Goal: Task Accomplishment & Management: Manage account settings

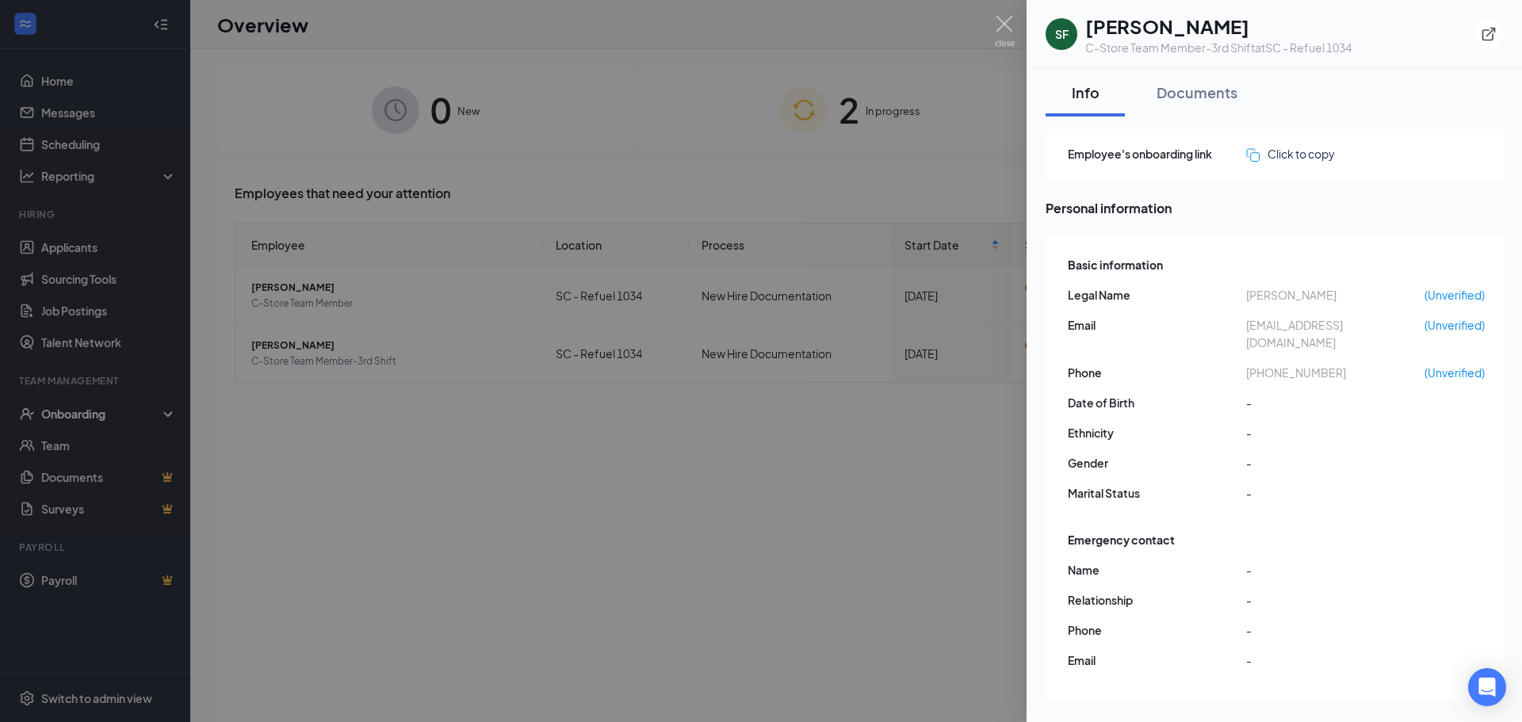
click at [1011, 24] on img at bounding box center [1005, 31] width 20 height 31
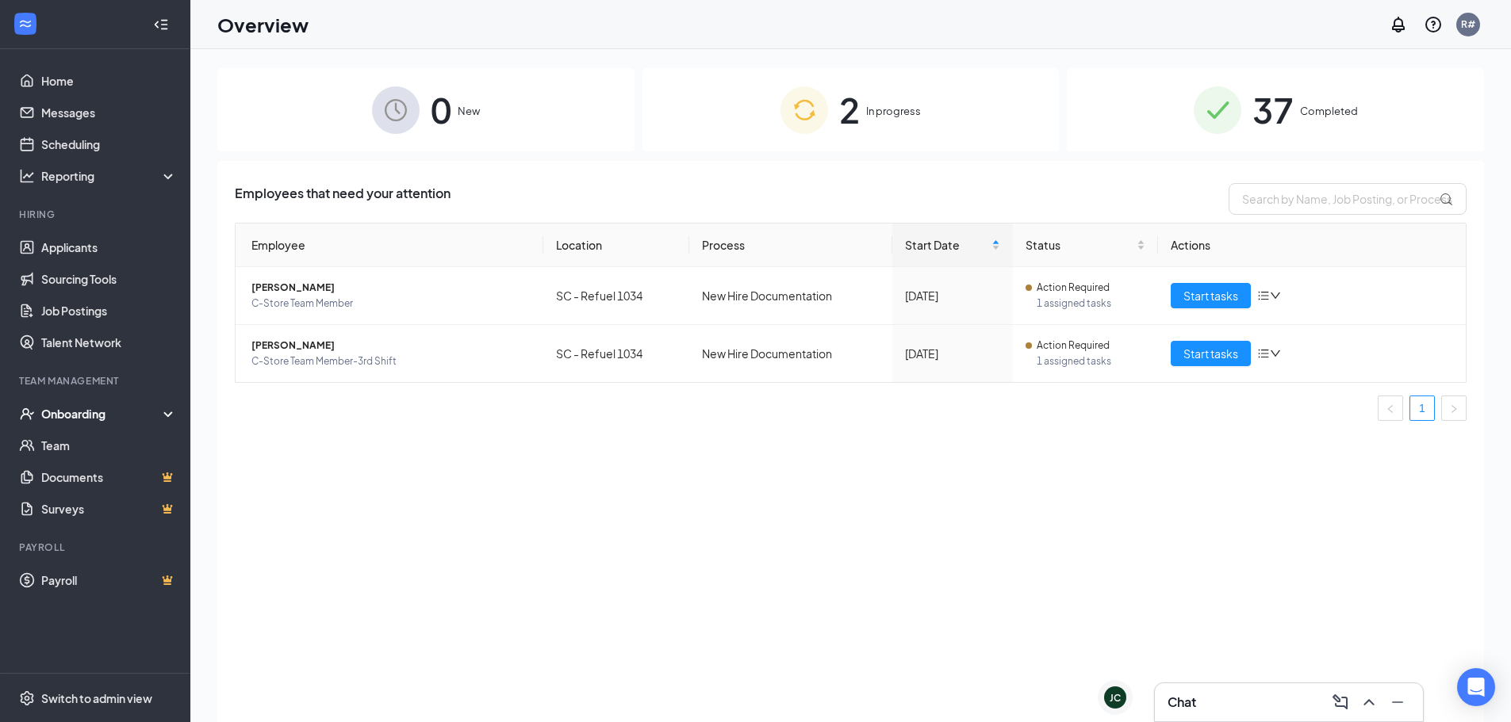
click at [868, 111] on span "In progress" at bounding box center [893, 111] width 55 height 16
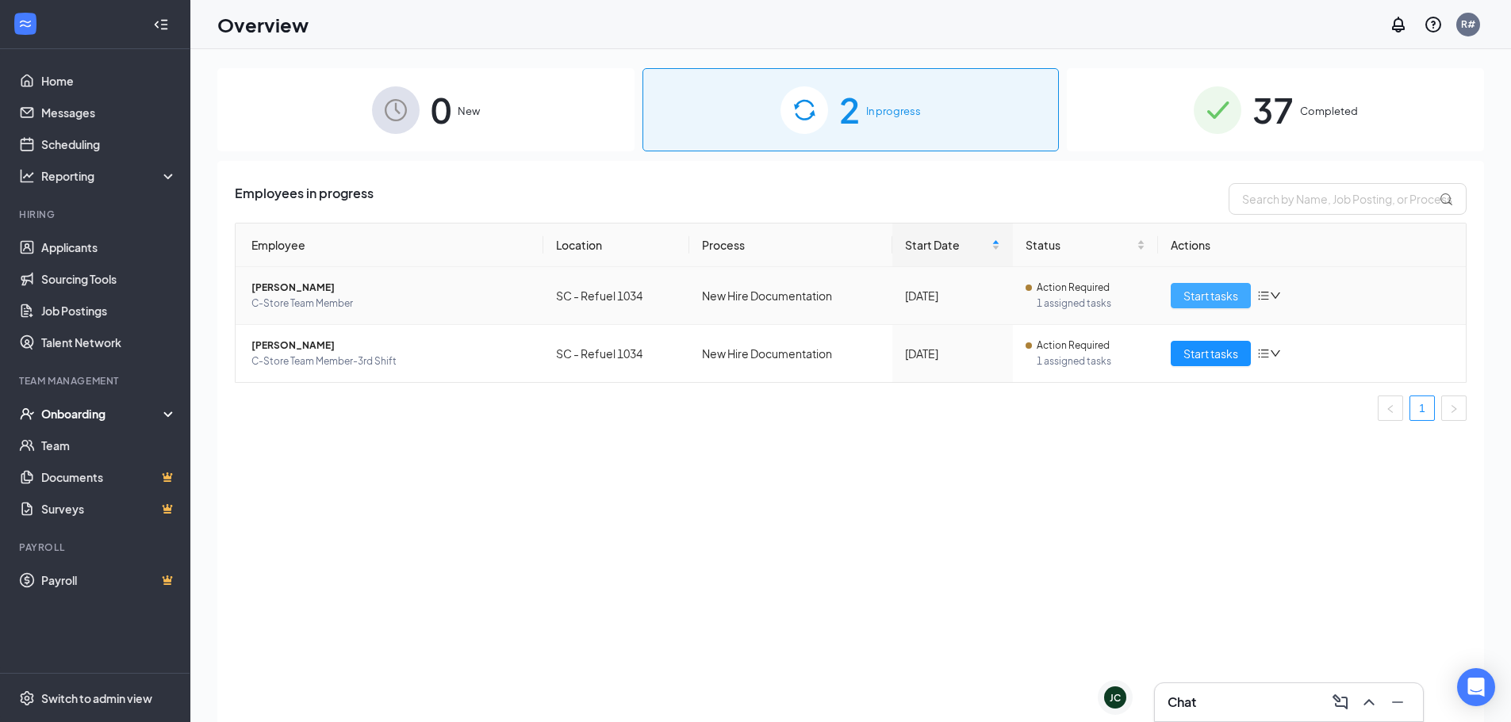
click at [1199, 289] on span "Start tasks" at bounding box center [1210, 295] width 55 height 17
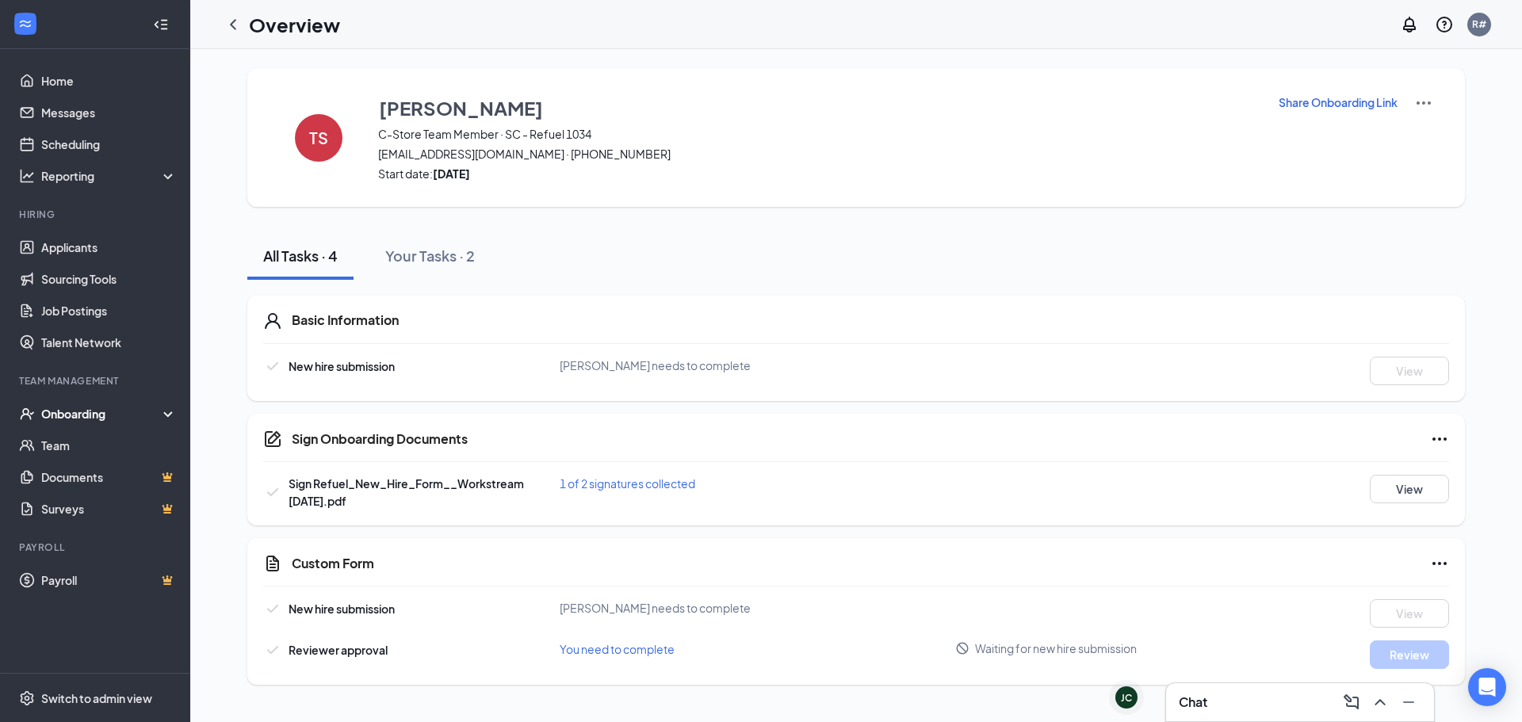
click at [97, 415] on div "Onboarding" at bounding box center [102, 414] width 122 height 16
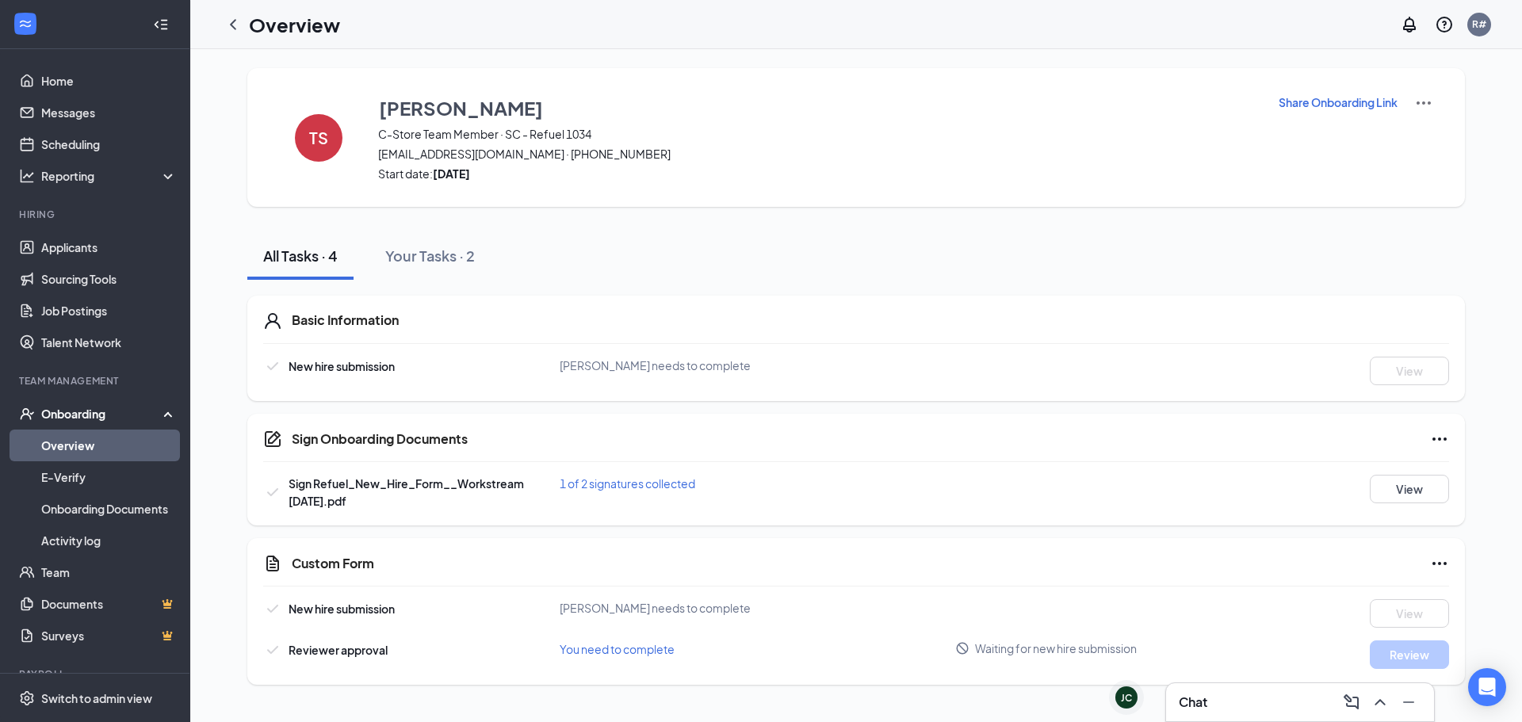
click at [106, 442] on link "Overview" at bounding box center [109, 446] width 136 height 32
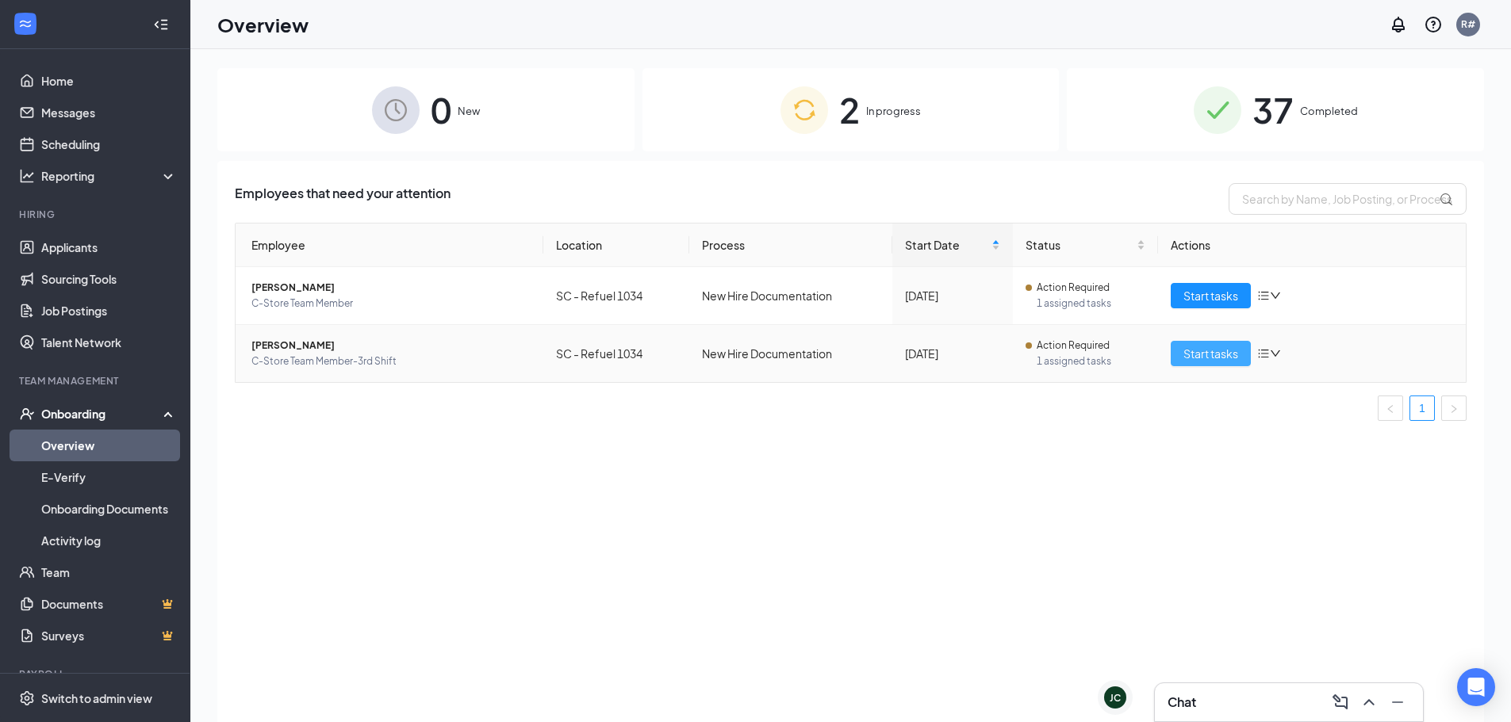
click at [1206, 354] on span "Start tasks" at bounding box center [1210, 353] width 55 height 17
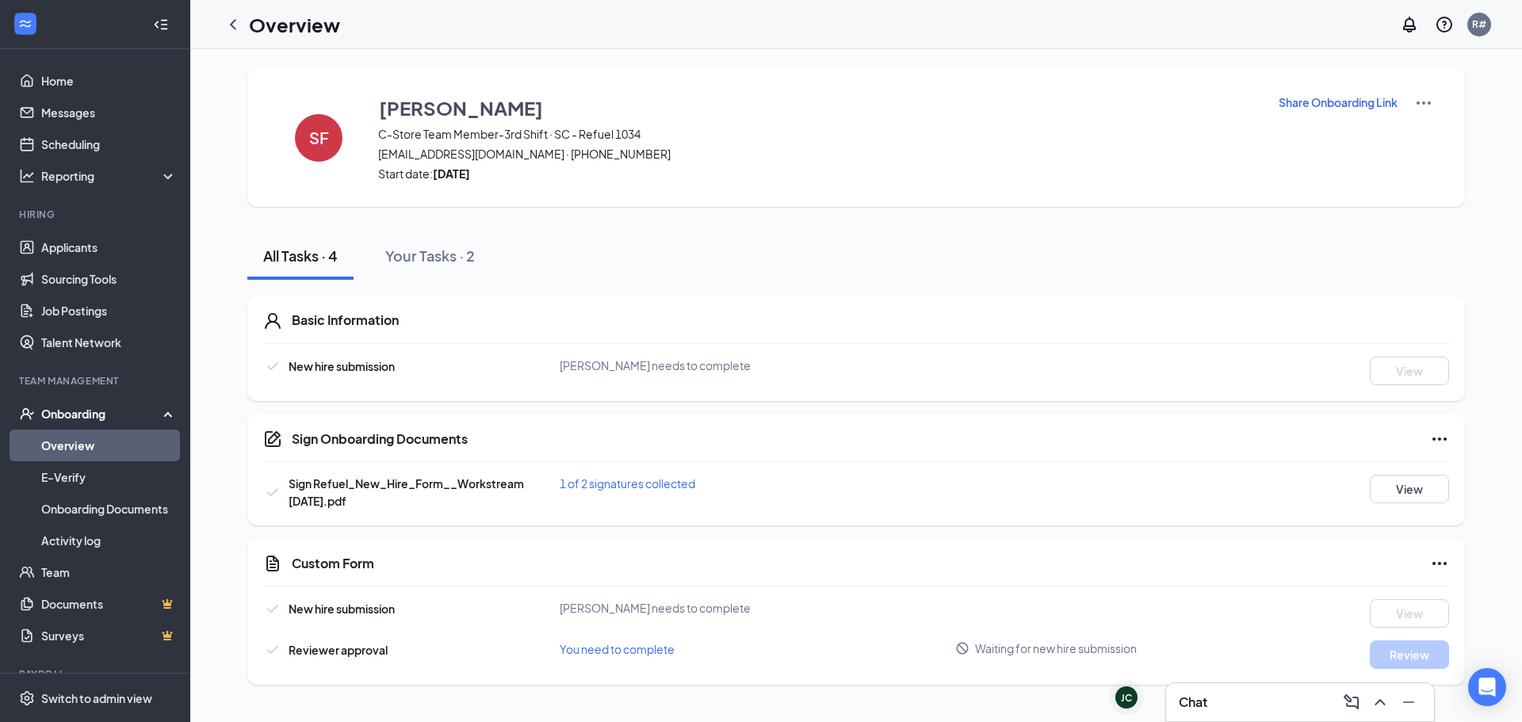
click at [88, 441] on link "Overview" at bounding box center [109, 446] width 136 height 32
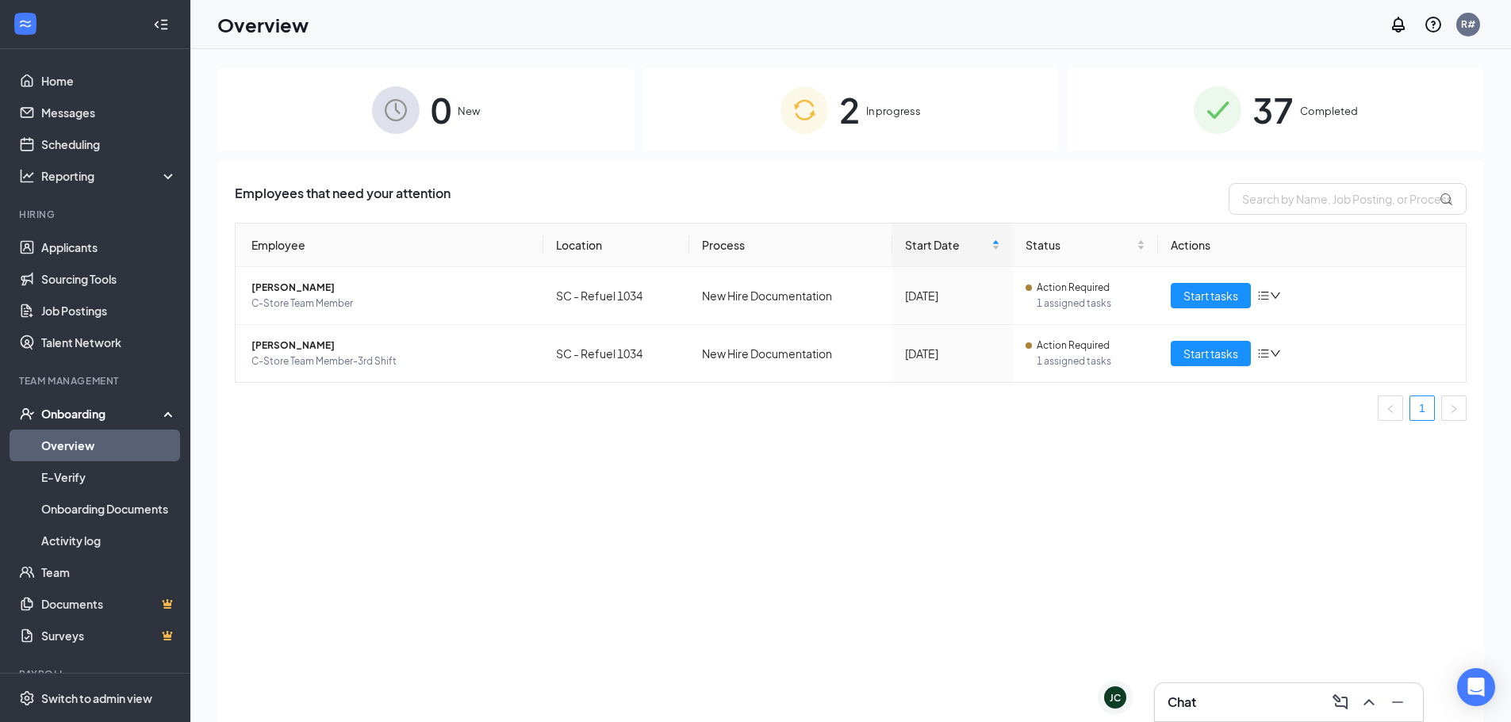
click at [1282, 104] on span "37" at bounding box center [1272, 109] width 41 height 55
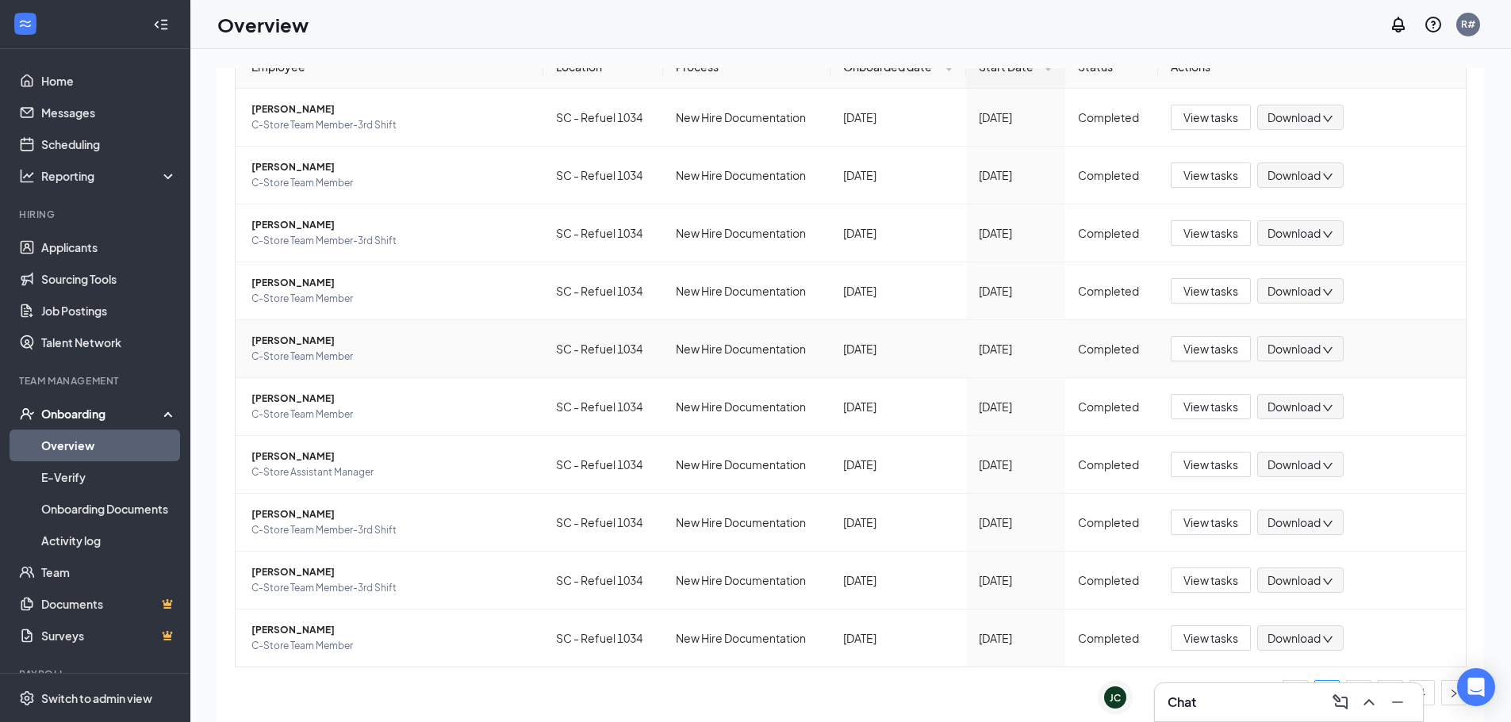
scroll to position [71, 0]
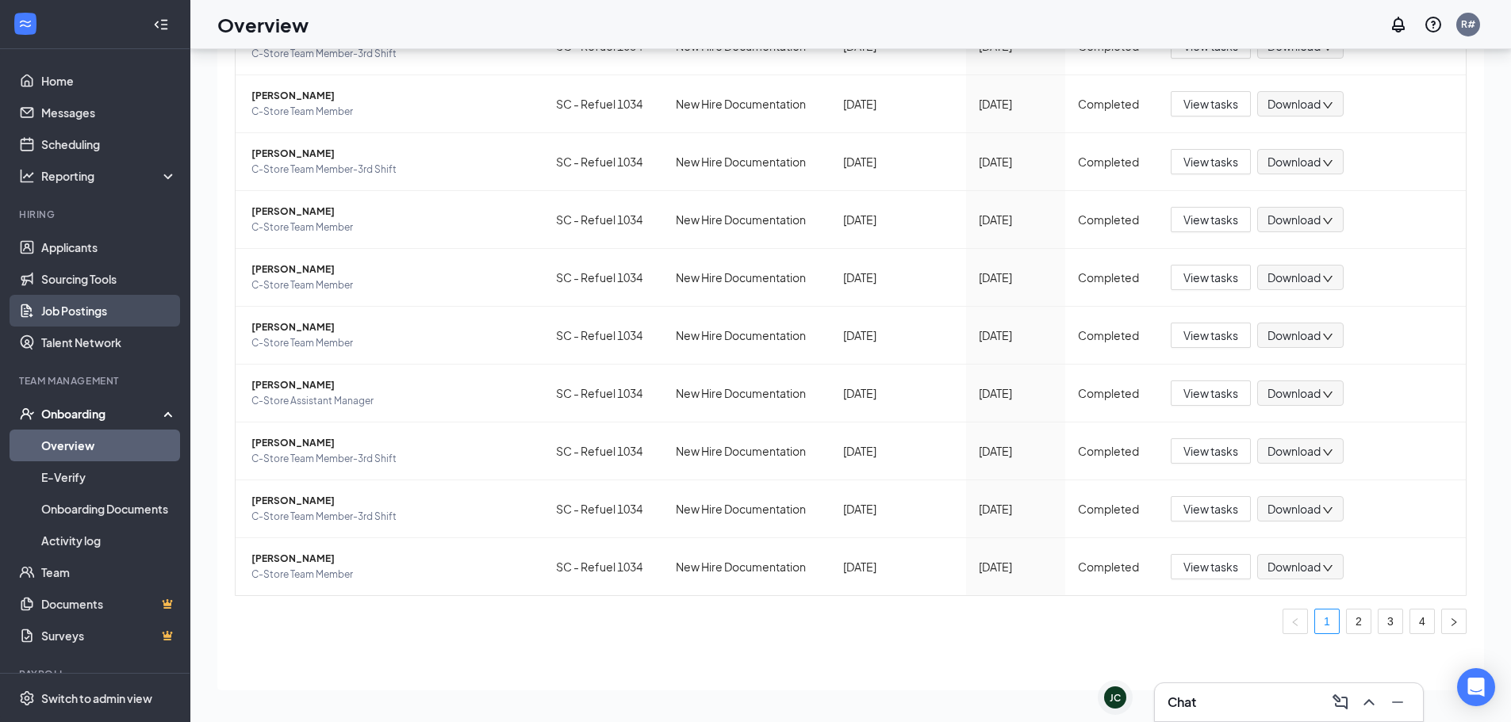
drag, startPoint x: 98, startPoint y: 308, endPoint x: 117, endPoint y: 316, distance: 21.4
click at [98, 308] on link "Job Postings" at bounding box center [109, 311] width 136 height 32
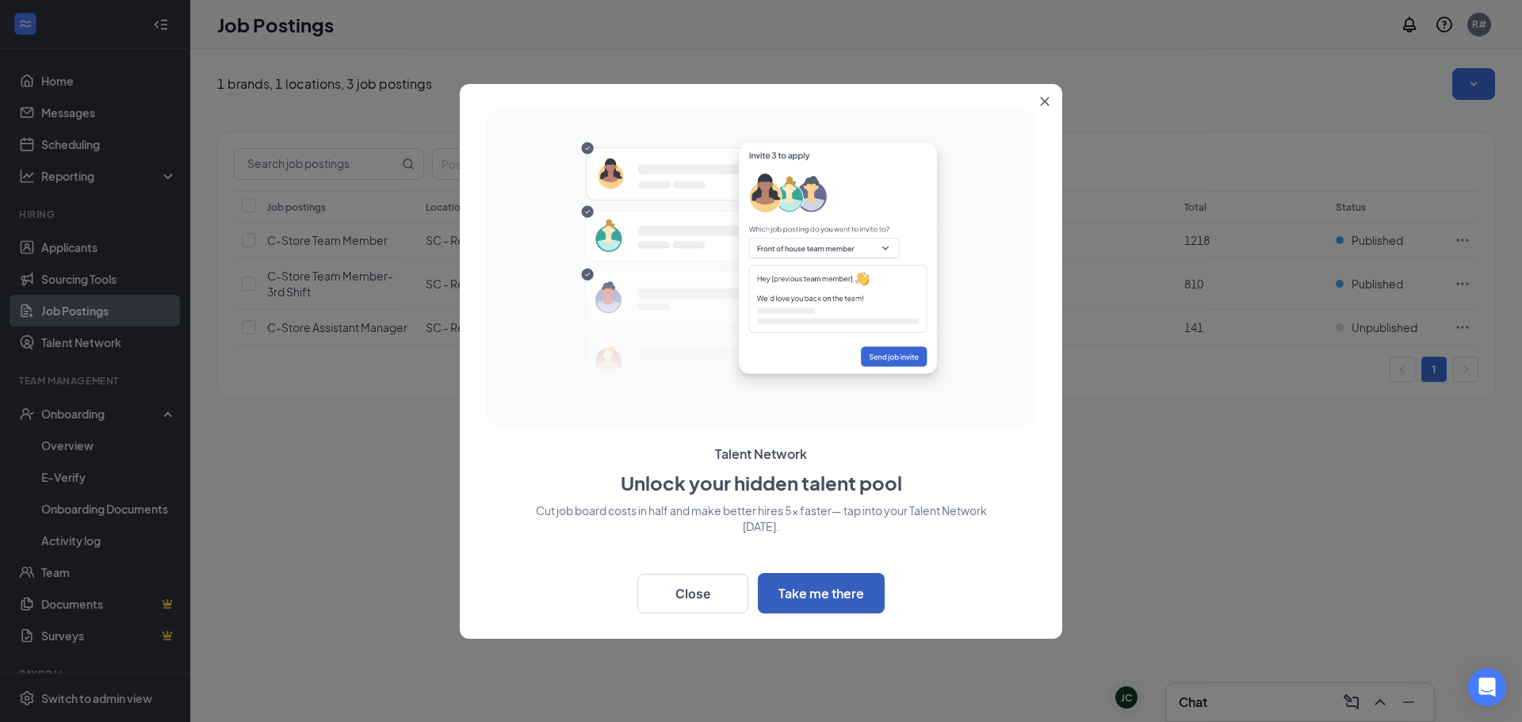
click at [802, 592] on button "Take me there" at bounding box center [821, 593] width 127 height 40
